Goal: Task Accomplishment & Management: Manage account settings

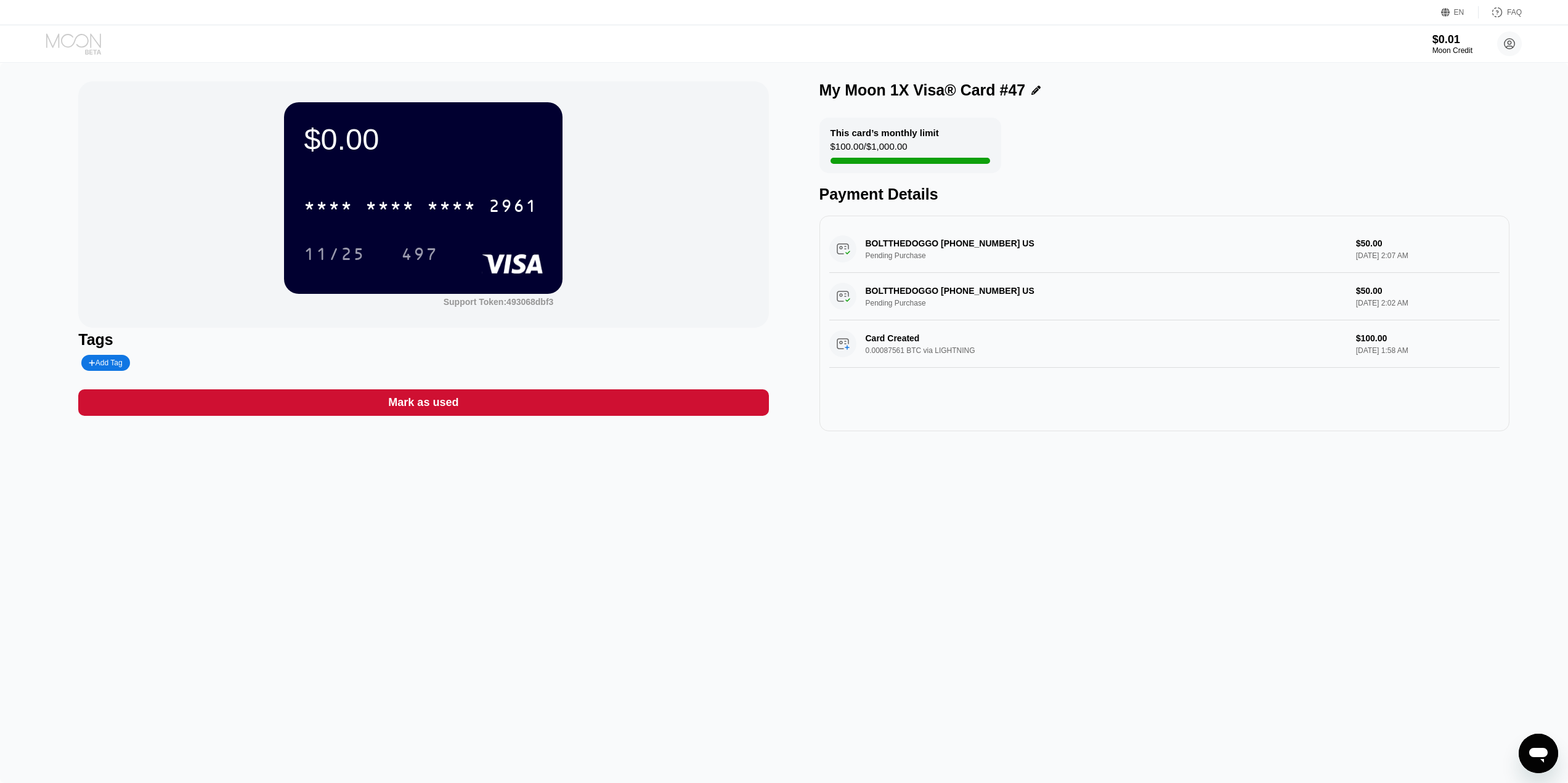
click at [94, 34] on icon at bounding box center [75, 44] width 57 height 22
